Goal: Find specific page/section: Find specific page/section

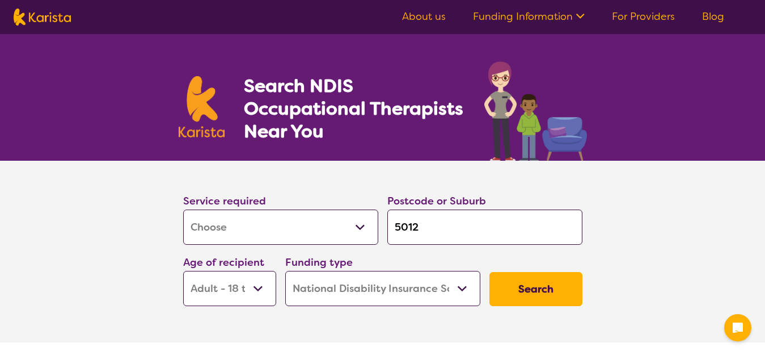
select select "[MEDICAL_DATA]"
select select "AD"
select select "NDIS"
select select "[MEDICAL_DATA]"
select select "AD"
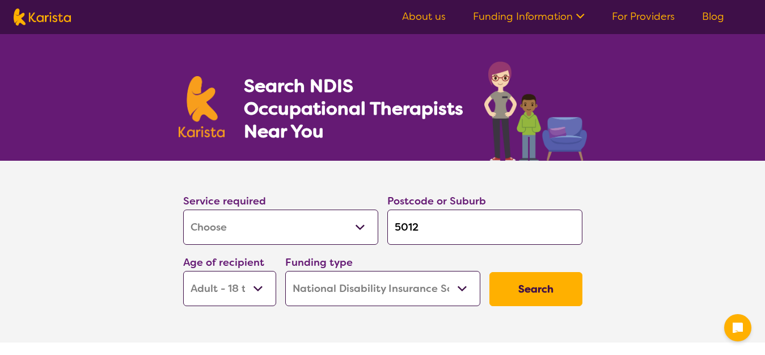
select select "NDIS"
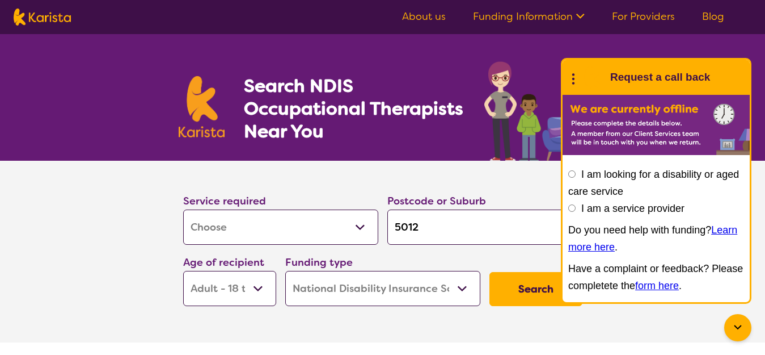
click at [258, 286] on select "Early Childhood - 0 to 9 Child - 10 to 11 Adolescent - 12 to 17 Adult - 18 to 6…" at bounding box center [229, 288] width 93 height 35
click at [183, 271] on select "Early Childhood - 0 to 9 Child - 10 to 11 Adolescent - 12 to 17 Adult - 18 to 6…" at bounding box center [229, 288] width 93 height 35
click at [532, 290] on button "Search" at bounding box center [536, 289] width 93 height 34
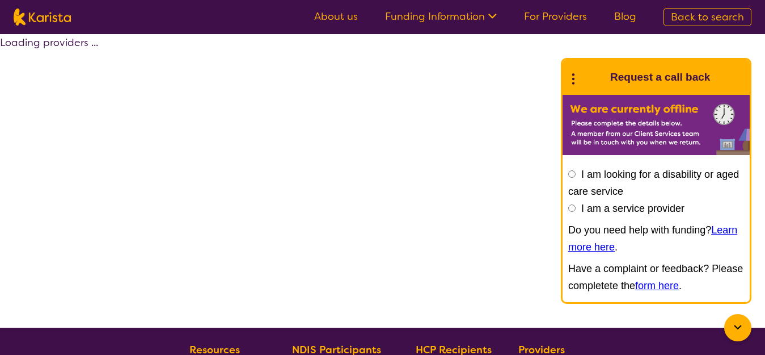
select select "by_score"
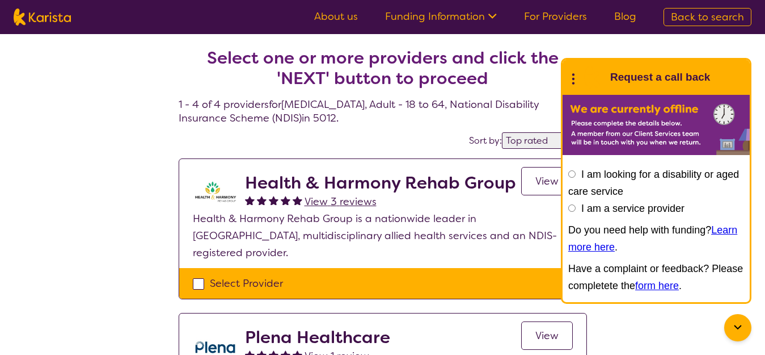
click at [572, 79] on icon at bounding box center [573, 78] width 15 height 18
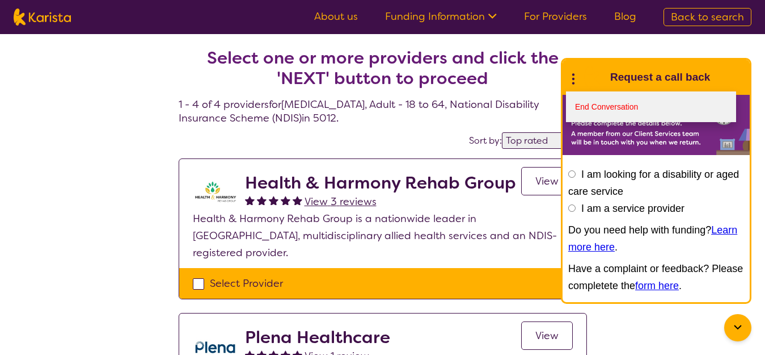
click at [612, 106] on link "End Conversation" at bounding box center [651, 106] width 170 height 31
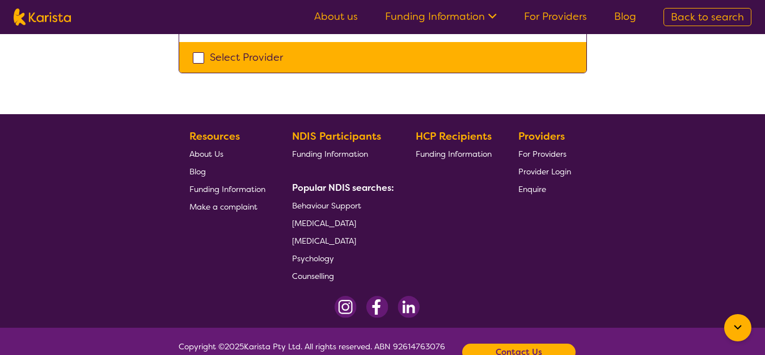
scroll to position [703, 0]
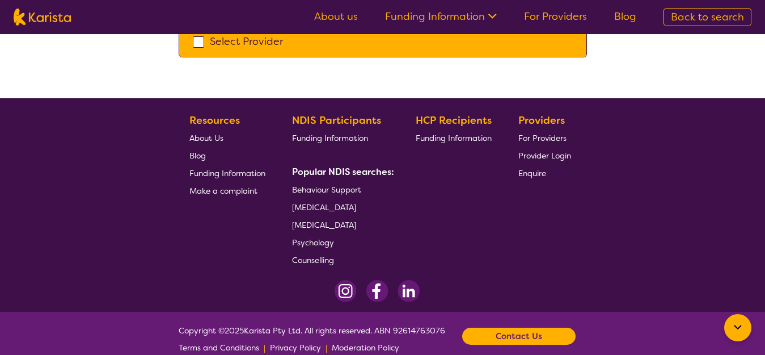
click at [560, 17] on link "For Providers" at bounding box center [555, 17] width 63 height 14
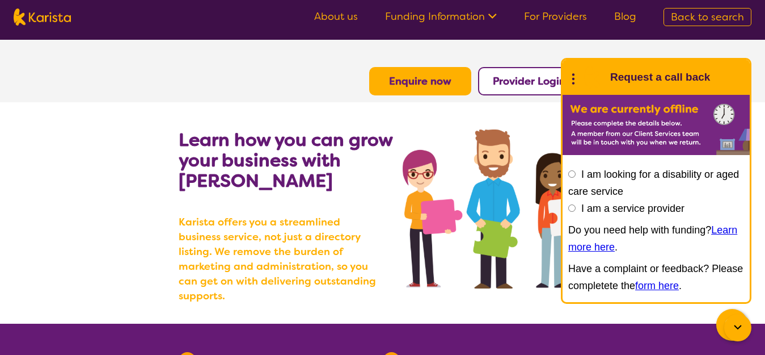
click at [572, 76] on icon at bounding box center [573, 78] width 15 height 18
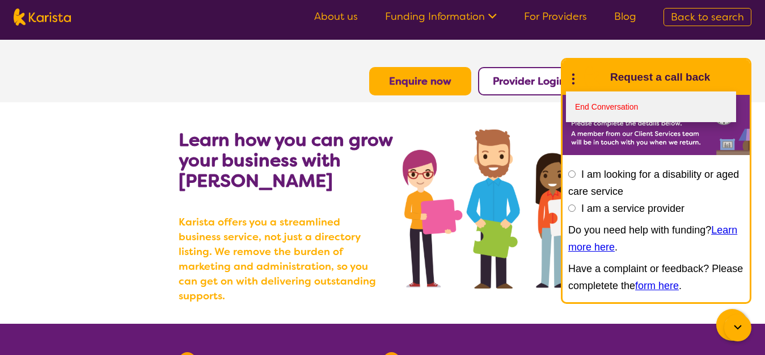
click at [606, 107] on link "End Conversation" at bounding box center [651, 106] width 170 height 31
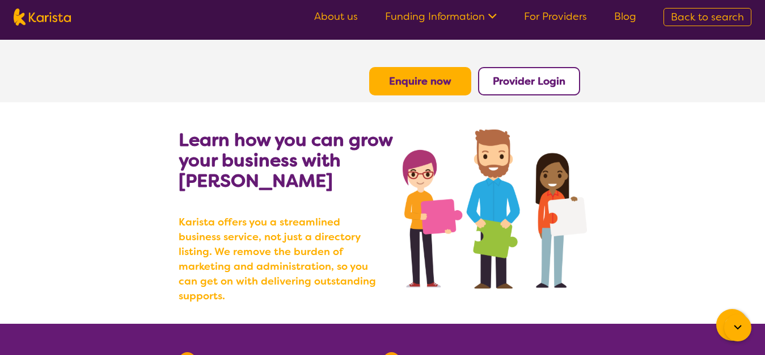
click at [341, 15] on link "About us" at bounding box center [336, 17] width 44 height 14
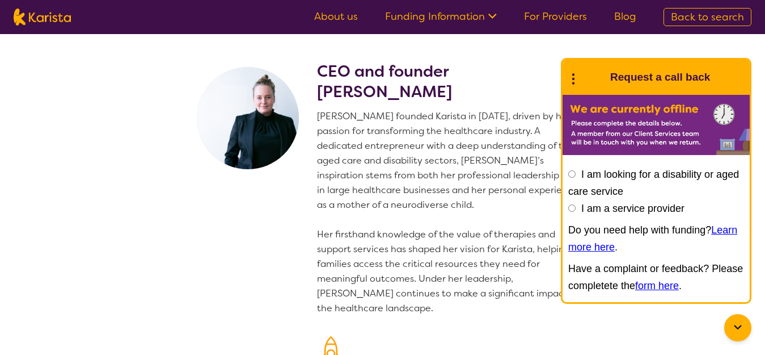
click at [572, 76] on icon at bounding box center [573, 78] width 15 height 18
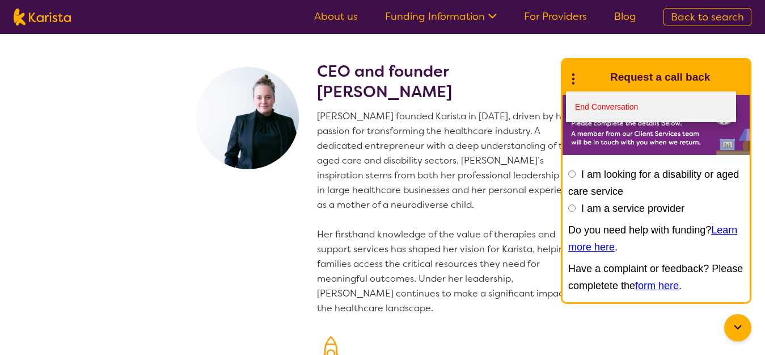
click at [606, 108] on link "End Conversation" at bounding box center [651, 106] width 170 height 31
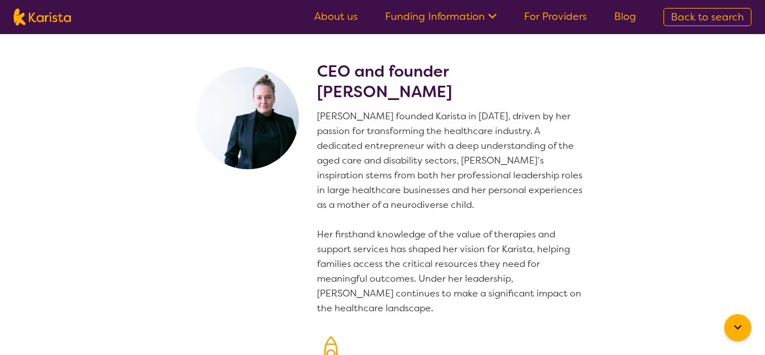
click at [650, 201] on section "CEO and founder [PERSON_NAME] [PERSON_NAME] founded Karista in [DATE], driven b…" at bounding box center [382, 277] width 765 height 486
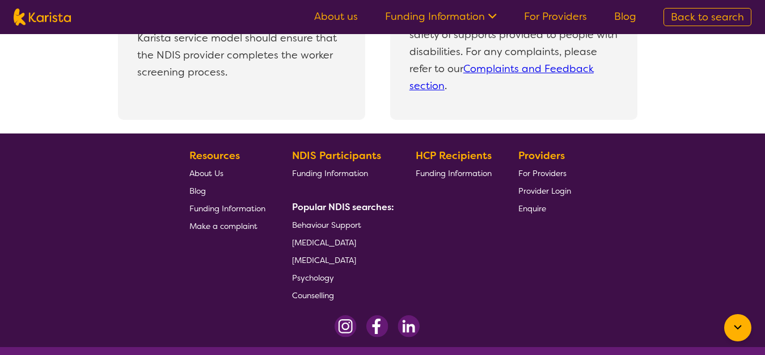
scroll to position [2584, 0]
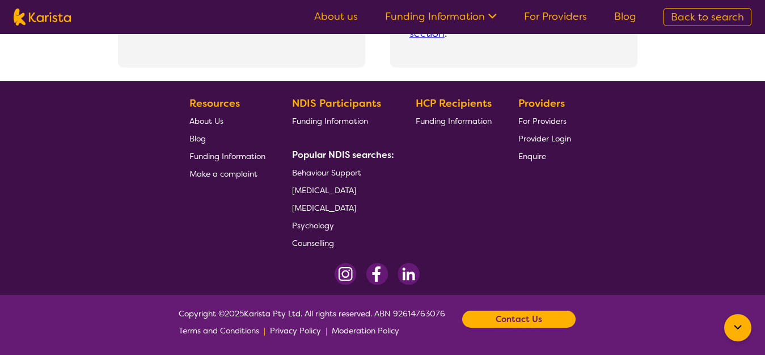
click at [522, 317] on b "Contact Us" at bounding box center [519, 318] width 47 height 17
